Goal: Task Accomplishment & Management: Use online tool/utility

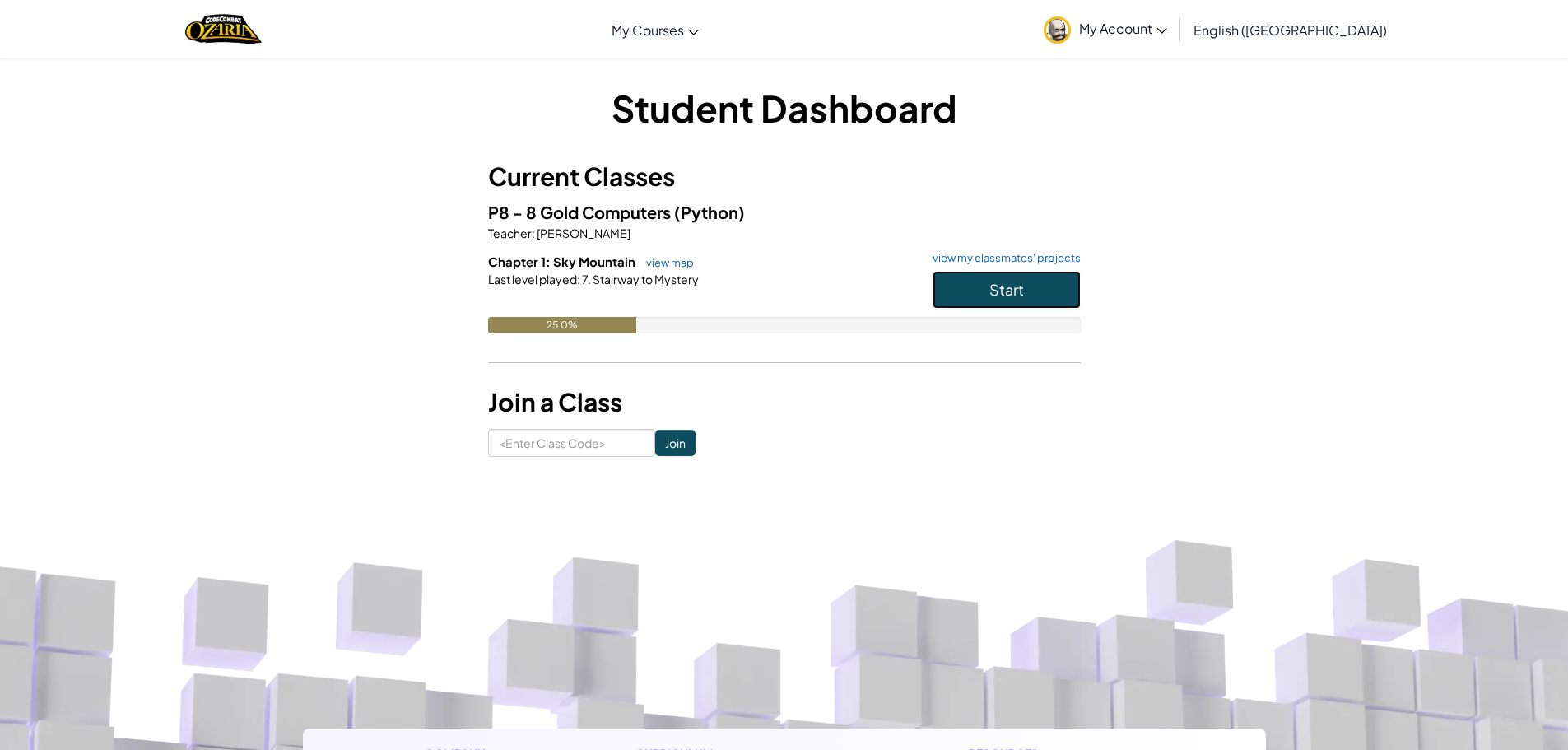
click at [1037, 286] on button "Start" at bounding box center [1007, 290] width 148 height 38
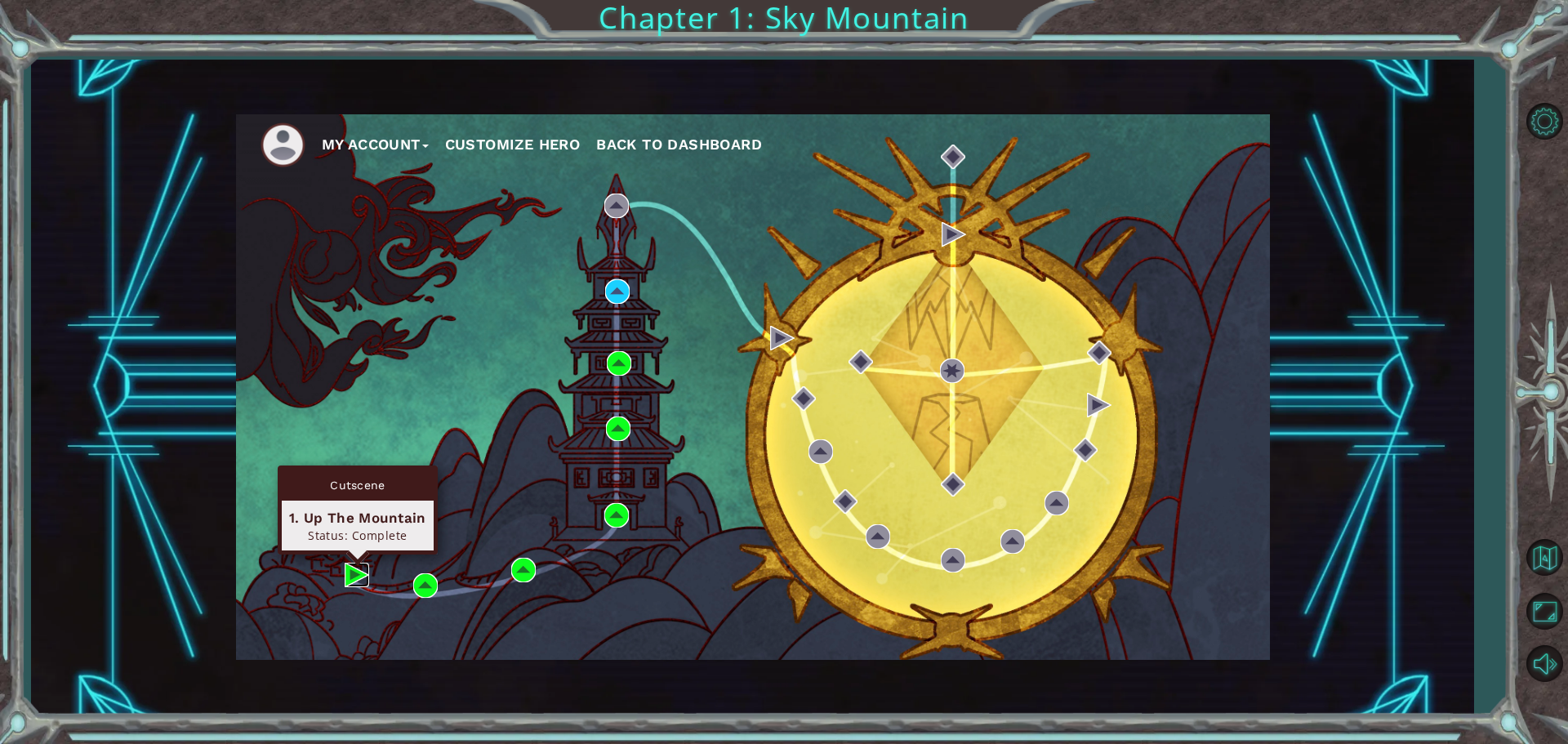
drag, startPoint x: 352, startPoint y: 574, endPoint x: 364, endPoint y: 577, distance: 12.4
click at [354, 574] on img at bounding box center [357, 575] width 24 height 25
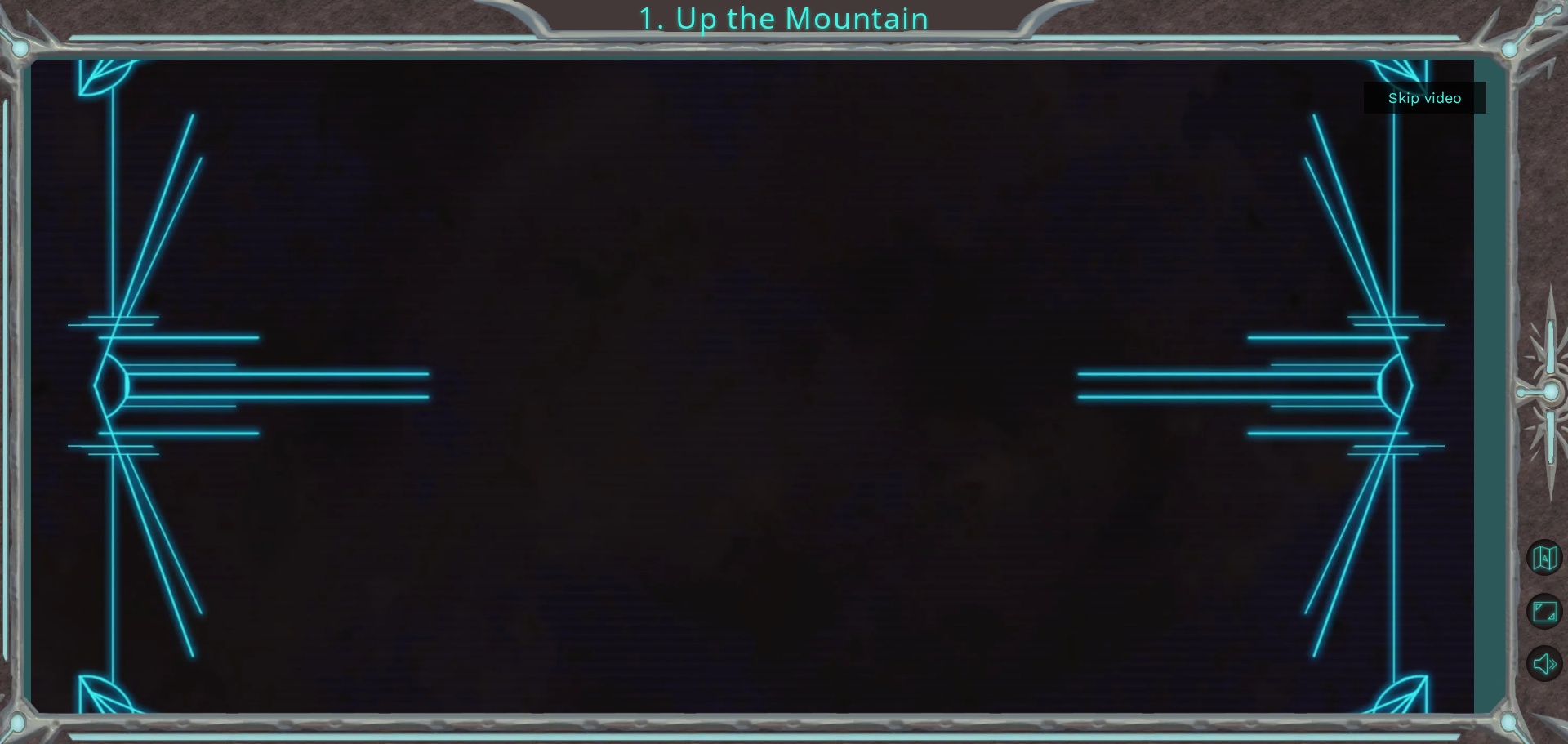
click at [1468, 106] on button "Skip video" at bounding box center [1425, 97] width 122 height 32
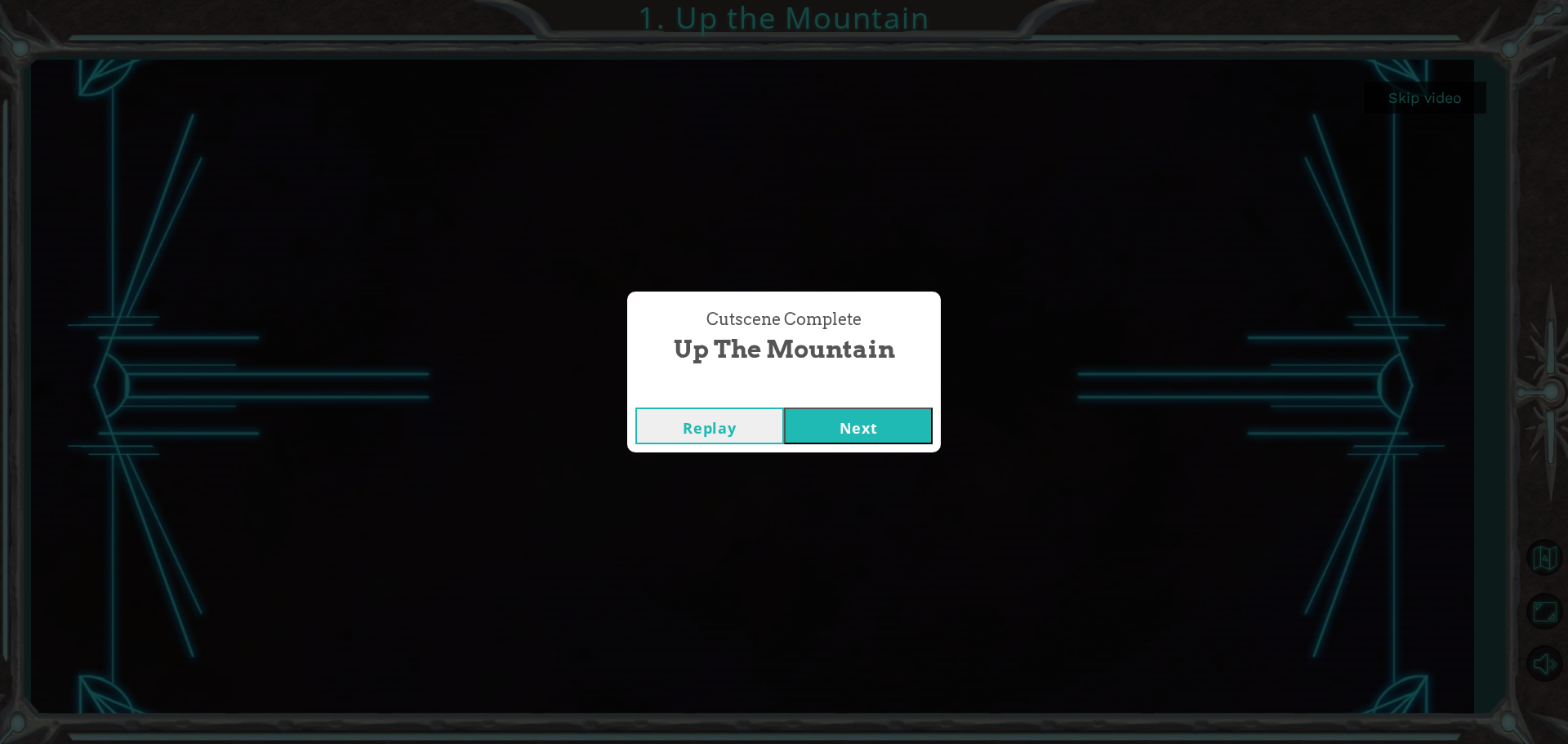
click at [857, 428] on button "Next" at bounding box center [858, 425] width 149 height 37
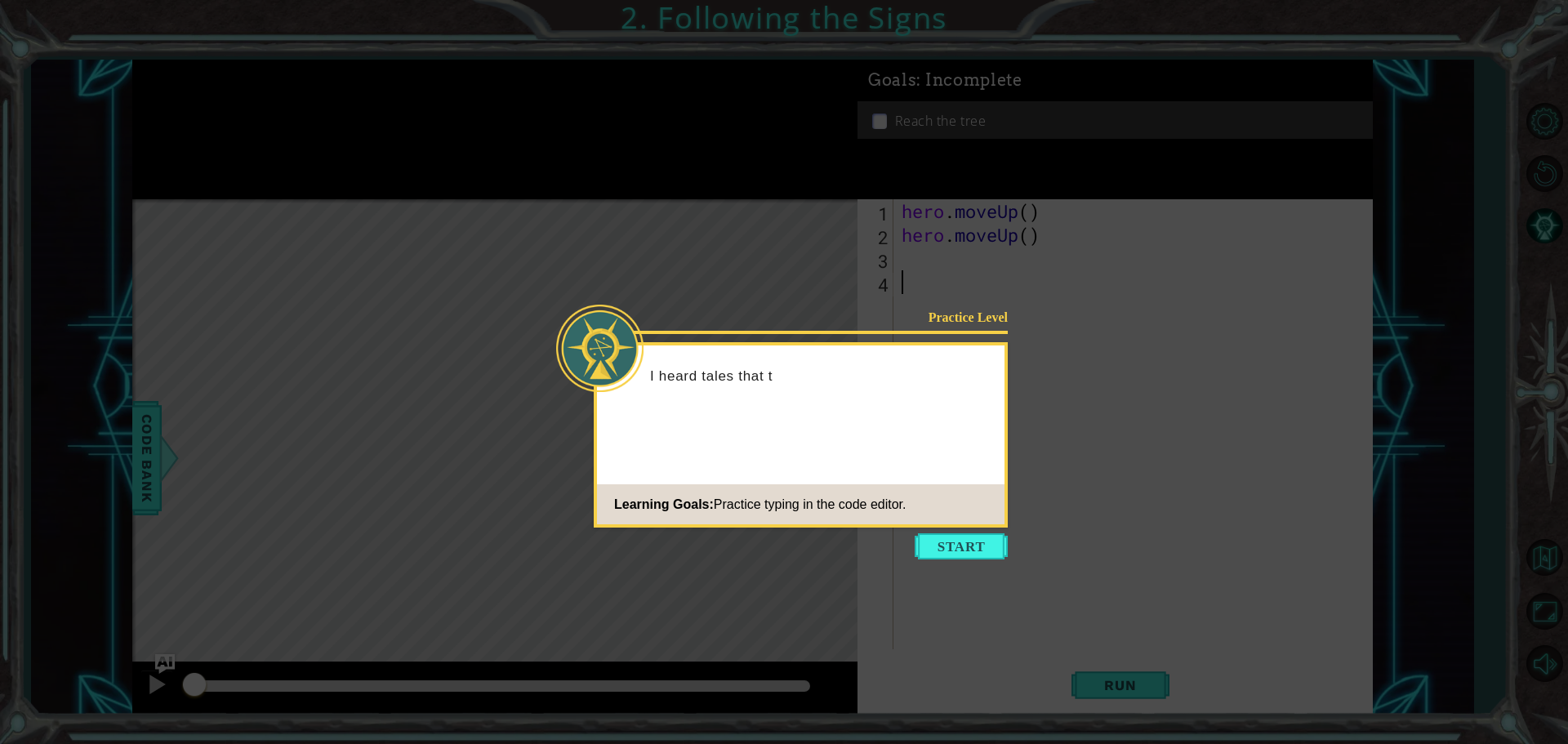
click at [939, 541] on button "Start" at bounding box center [961, 546] width 93 height 26
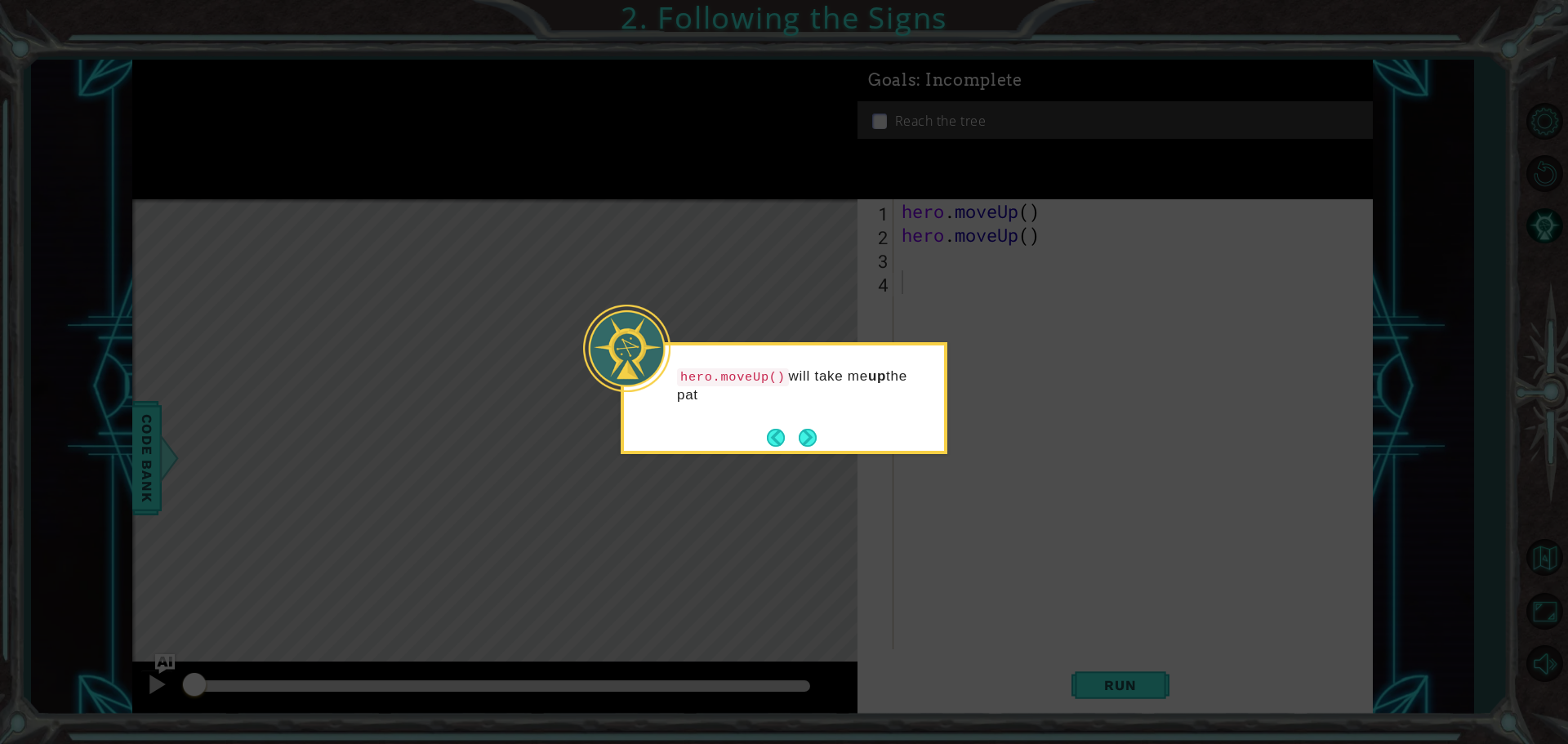
click at [839, 443] on div "hero.moveUp() will take me up the pat" at bounding box center [784, 398] width 327 height 112
drag, startPoint x: 829, startPoint y: 443, endPoint x: 808, endPoint y: 438, distance: 21.6
click at [822, 442] on div "hero.moveUp() will take me up the pat" at bounding box center [784, 398] width 327 height 112
drag, startPoint x: 782, startPoint y: 431, endPoint x: 563, endPoint y: 403, distance: 220.8
click at [781, 431] on button "Back" at bounding box center [782, 438] width 32 height 18
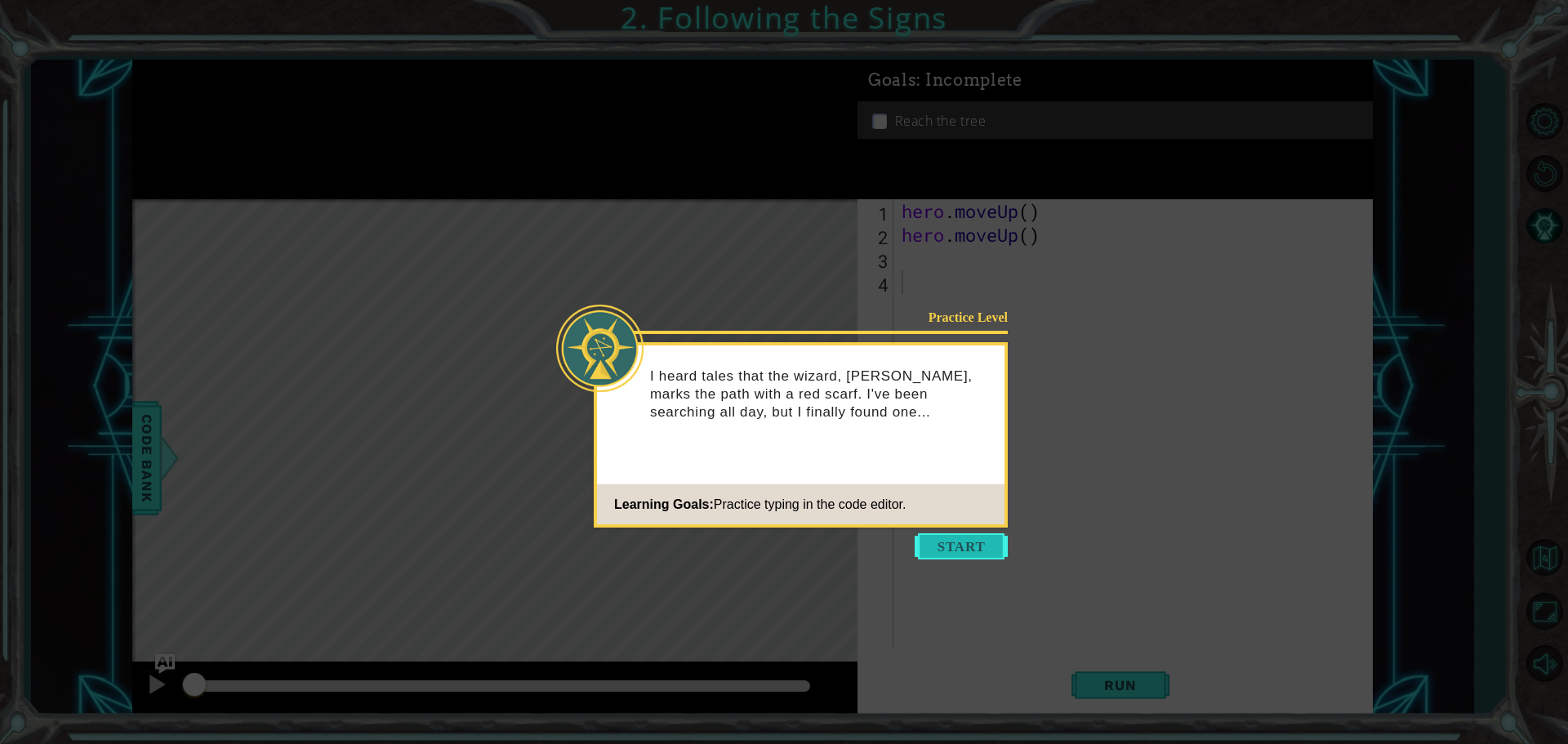
click at [948, 535] on button "Start" at bounding box center [961, 546] width 93 height 26
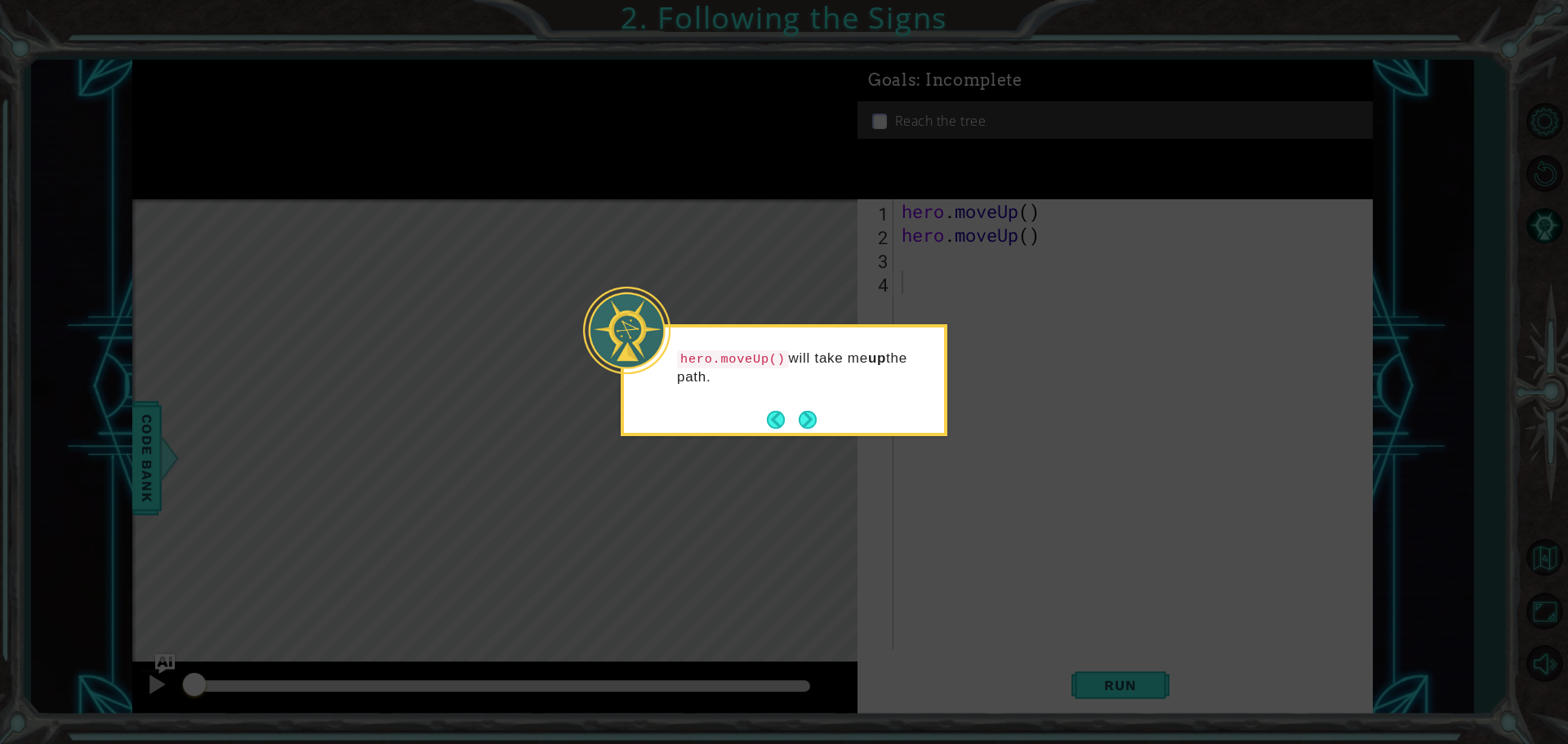
click at [791, 408] on footer at bounding box center [791, 420] width 50 height 25
